Goal: Go to known website: Go to known website

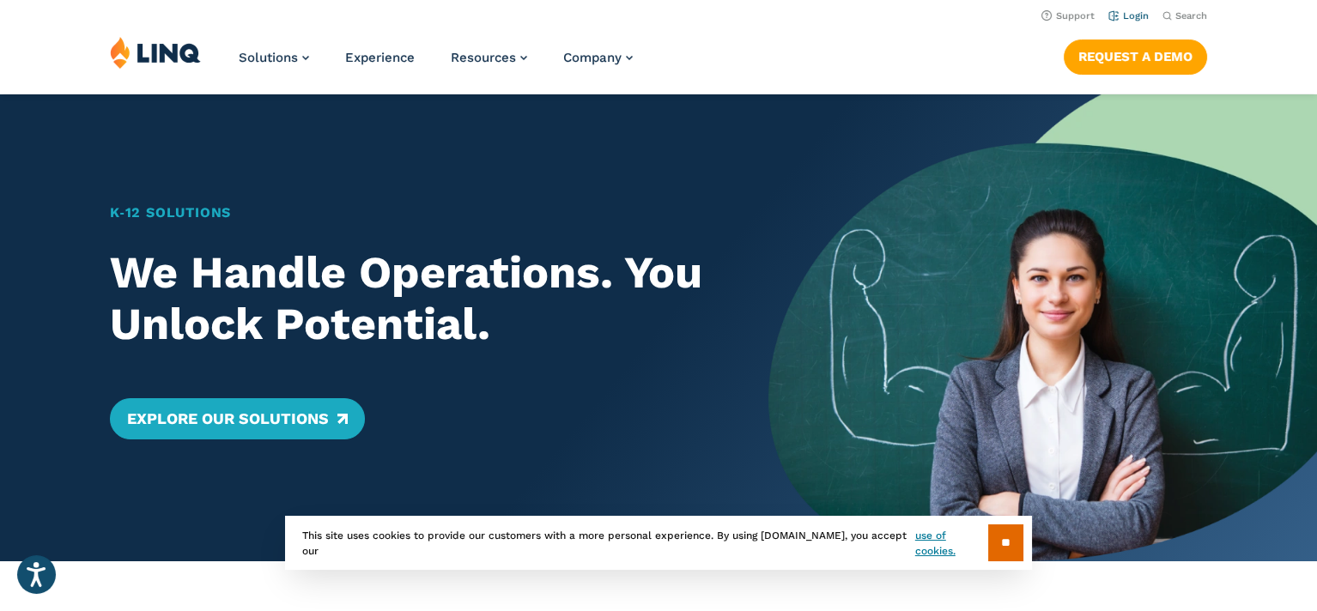
click at [1132, 21] on li "Login" at bounding box center [1128, 14] width 40 height 19
click at [1134, 14] on link "Login" at bounding box center [1128, 15] width 40 height 11
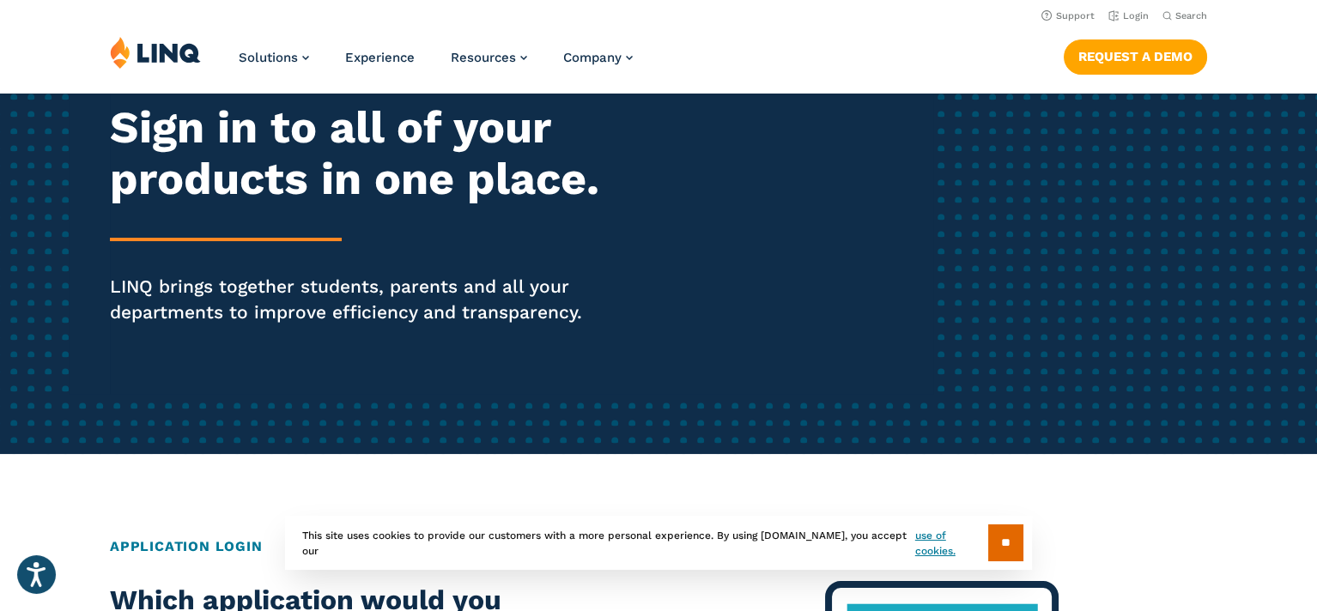
scroll to position [172, 0]
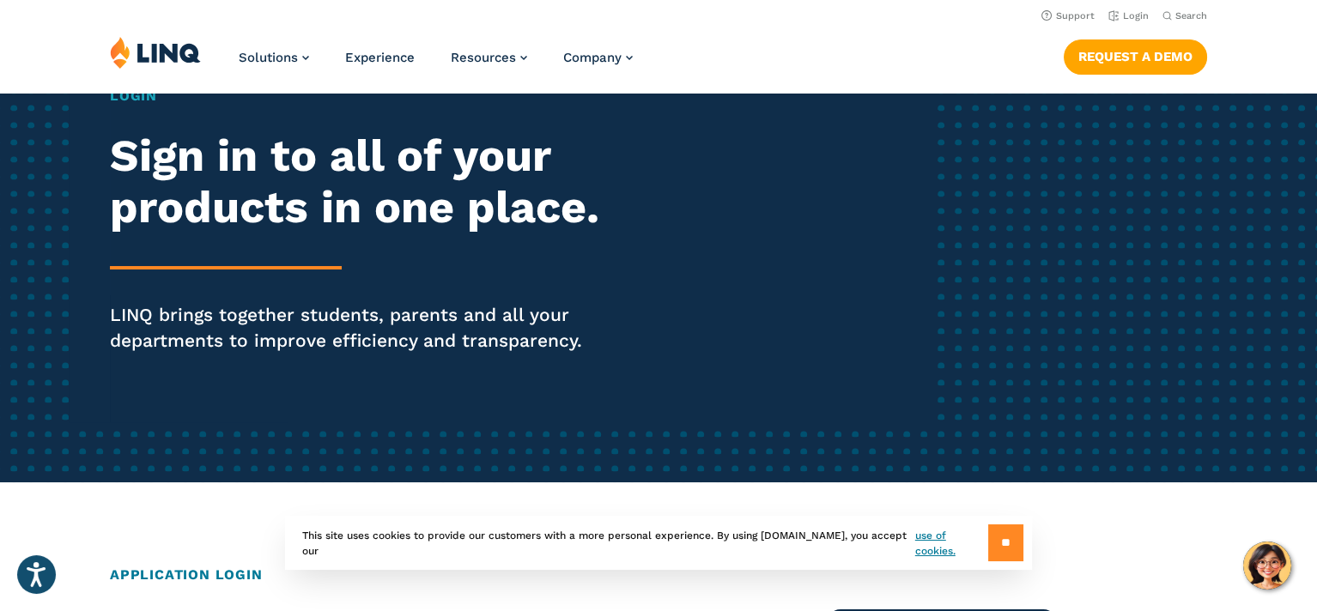
click at [988, 543] on input "**" at bounding box center [1005, 543] width 35 height 37
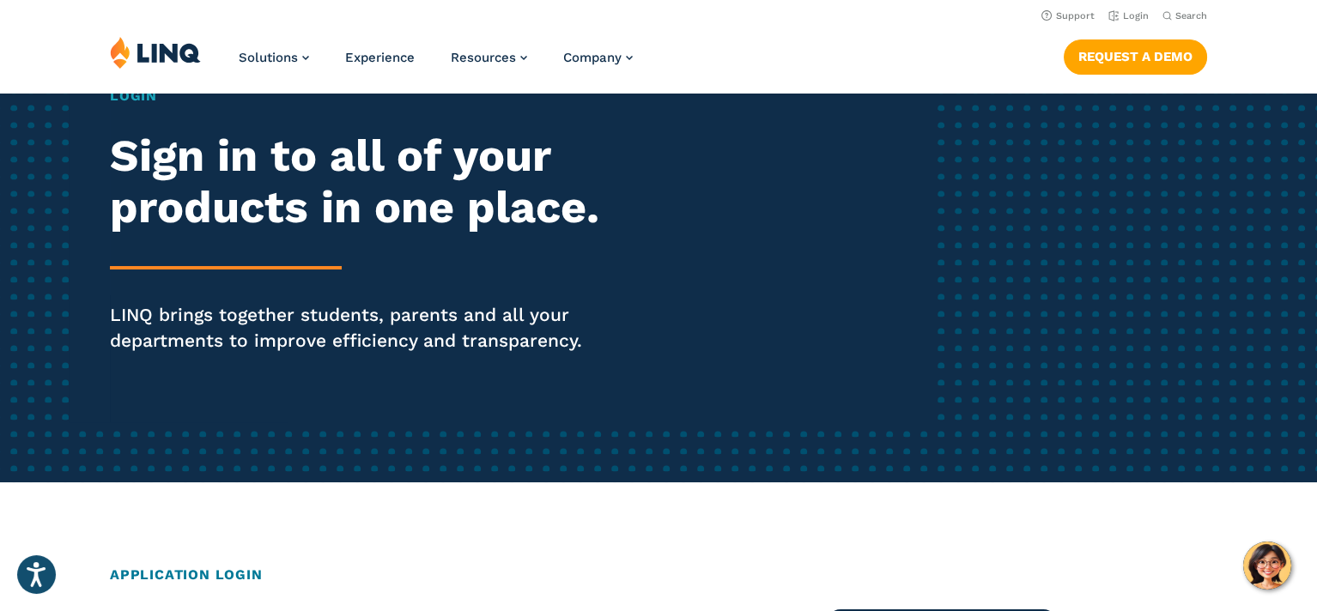
scroll to position [0, 0]
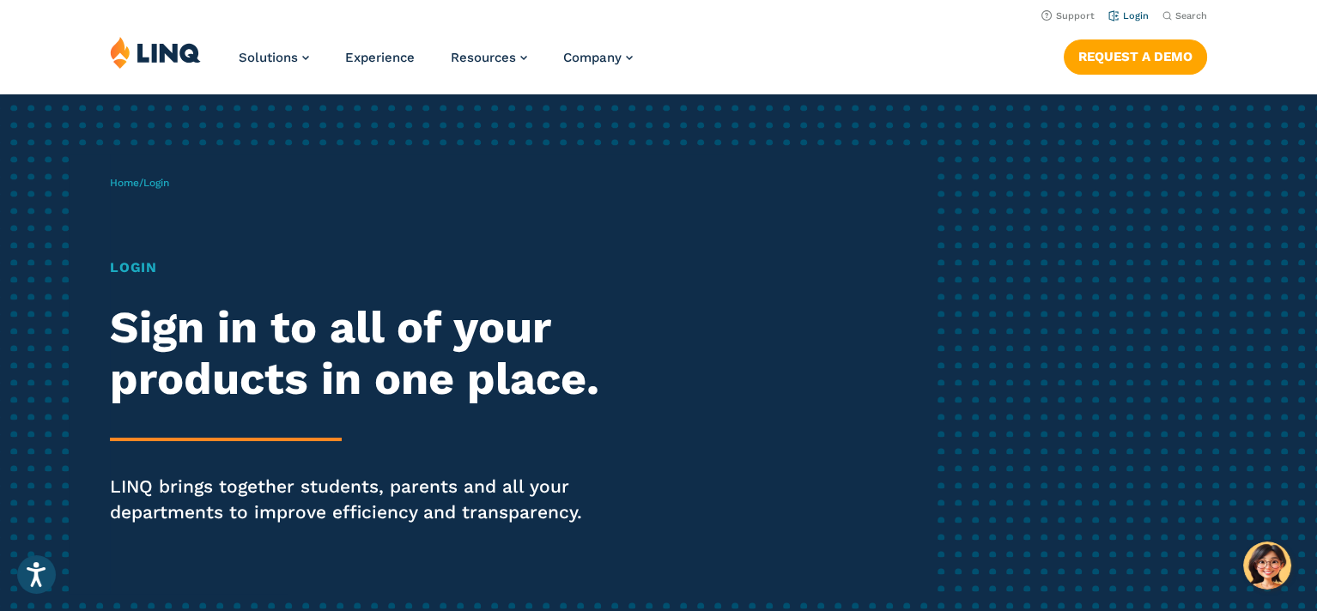
click at [1137, 17] on link "Login" at bounding box center [1128, 15] width 40 height 11
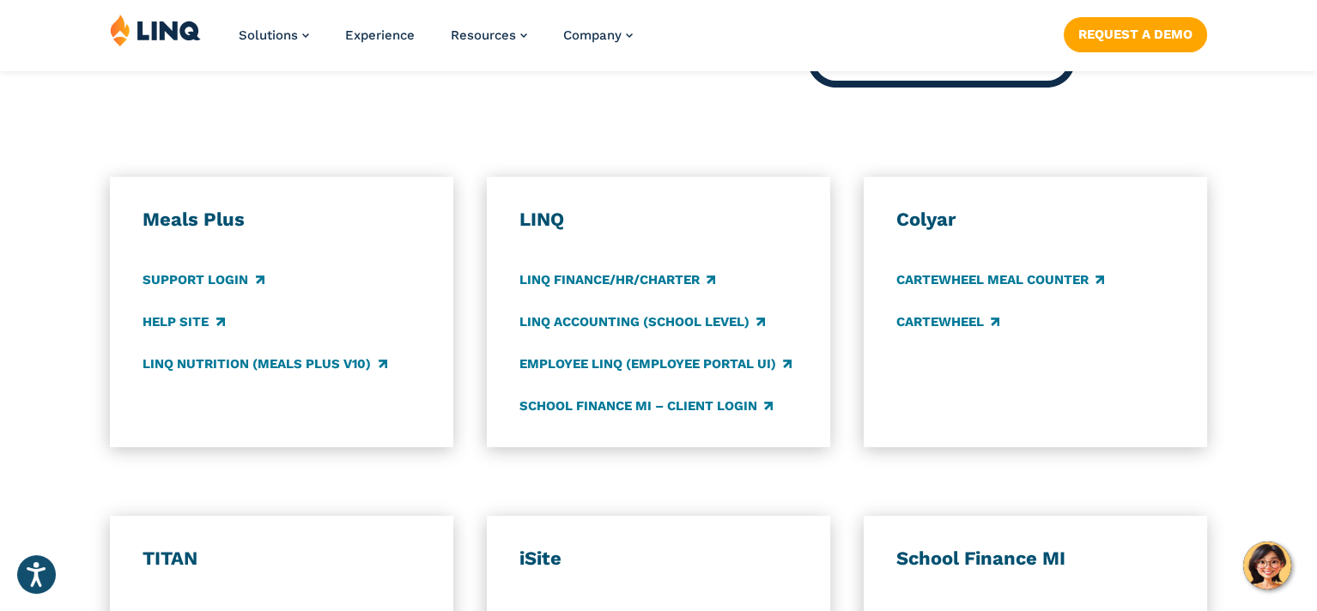
scroll to position [944, 0]
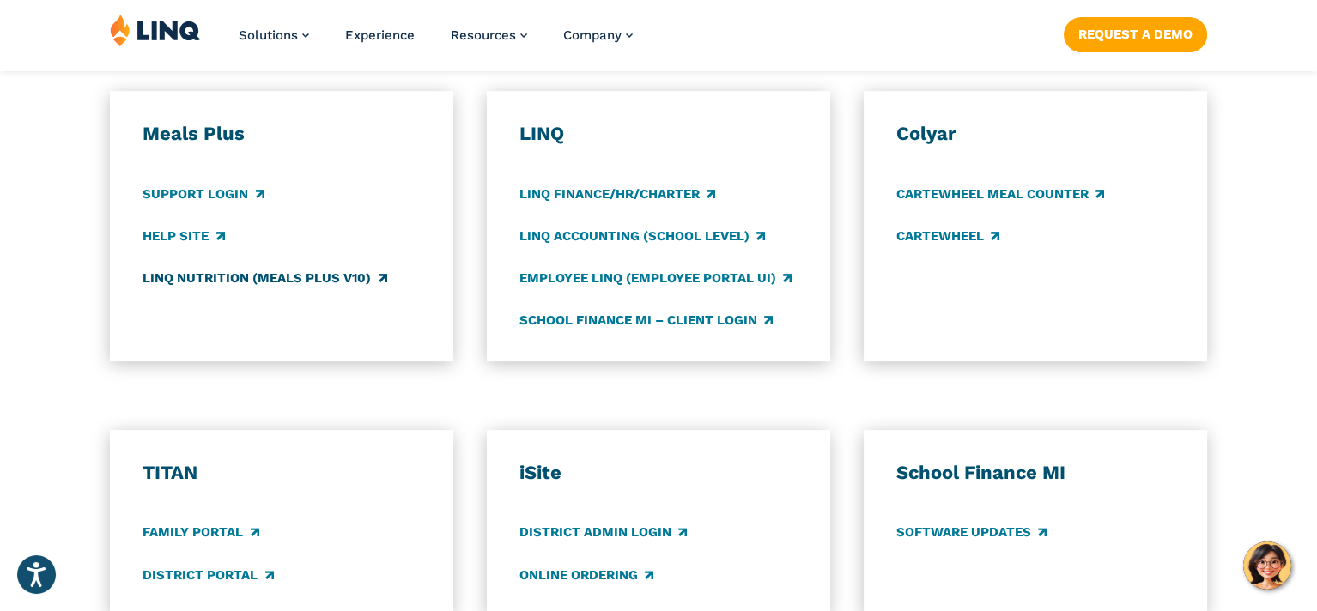
click at [240, 271] on link "LINQ Nutrition (Meals Plus v10)" at bounding box center [265, 278] width 244 height 19
